Goal: Book appointment/travel/reservation

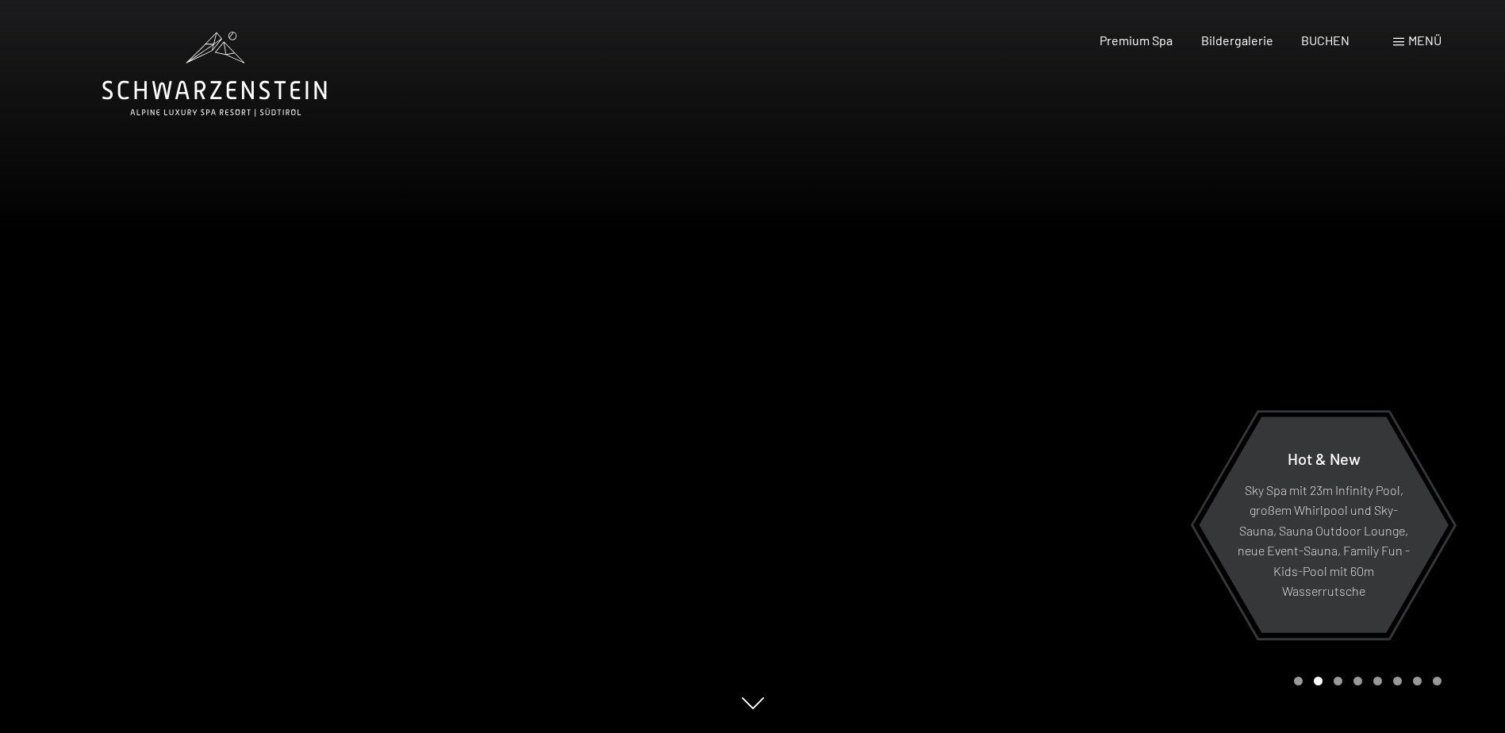
click at [1401, 40] on span at bounding box center [1398, 42] width 11 height 8
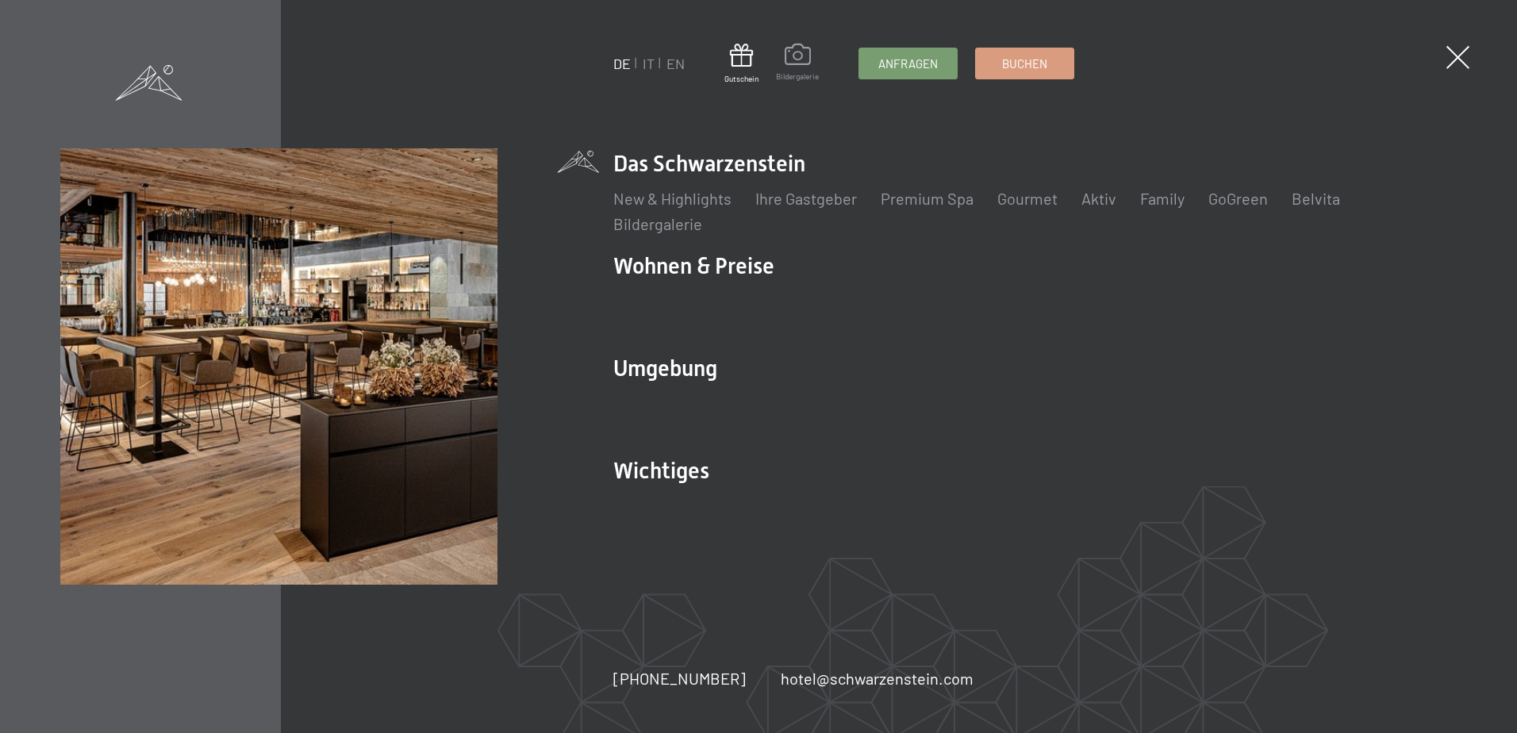
click at [801, 55] on span at bounding box center [797, 57] width 43 height 27
